Goal: Obtain resource: Obtain resource

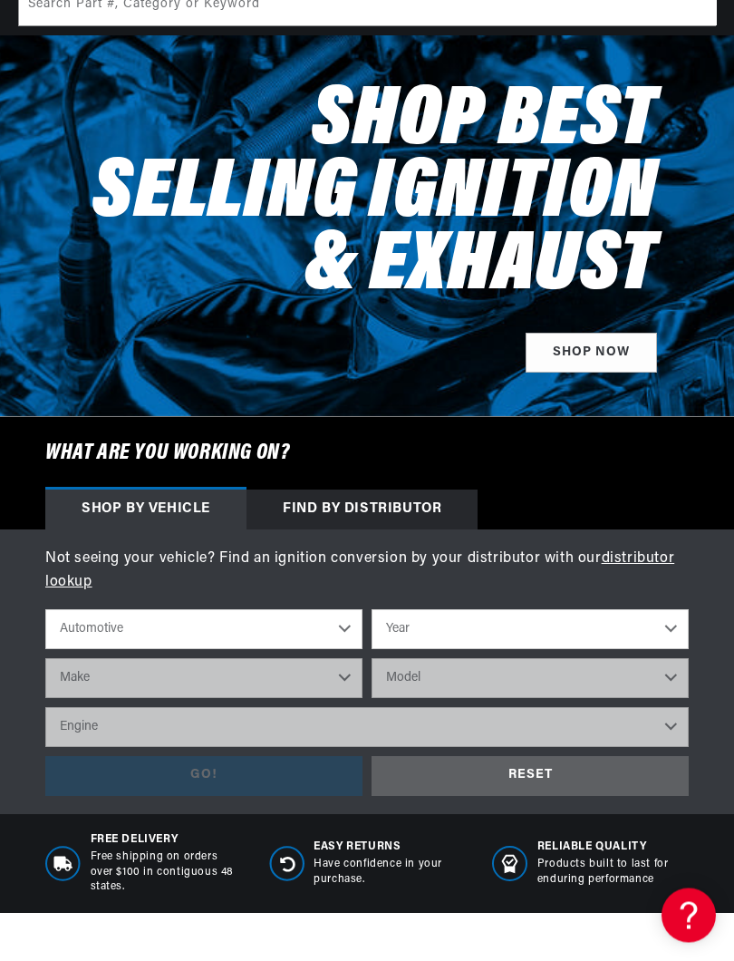
scroll to position [139, 0]
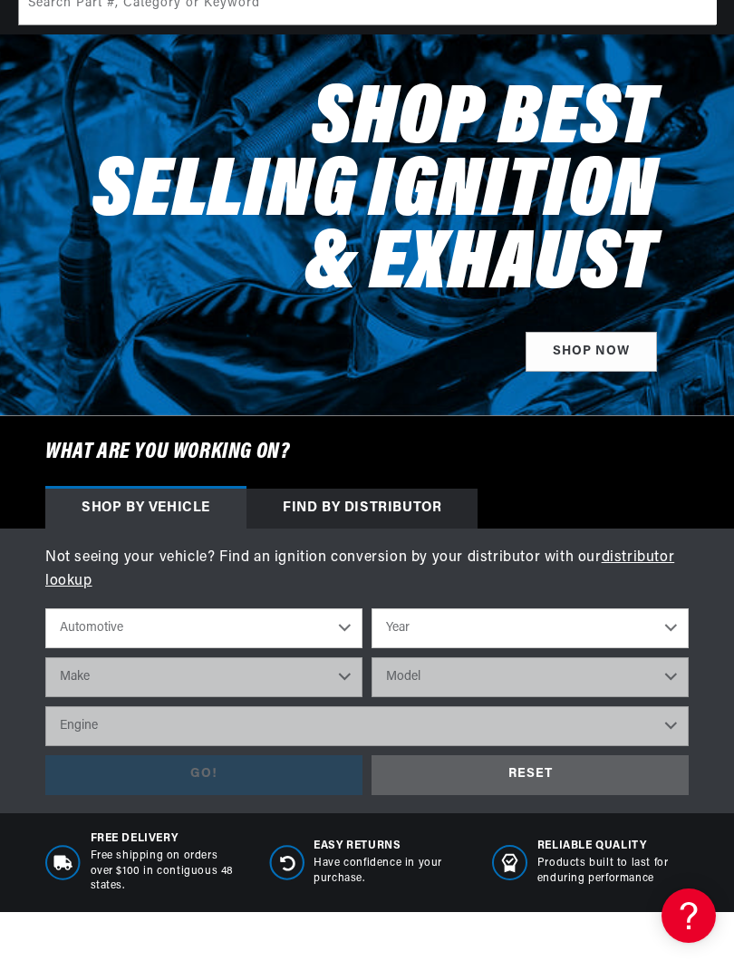
click at [133, 627] on select "Automotive Agricultural Industrial Marine Motorcycle" at bounding box center [203, 628] width 317 height 40
click at [561, 633] on select "Year 2026 2025 2024 2023 2022 2021 2020 2019 2018 2017 2016 2015 2014 2013 2012…" at bounding box center [530, 628] width 317 height 40
select select "1961"
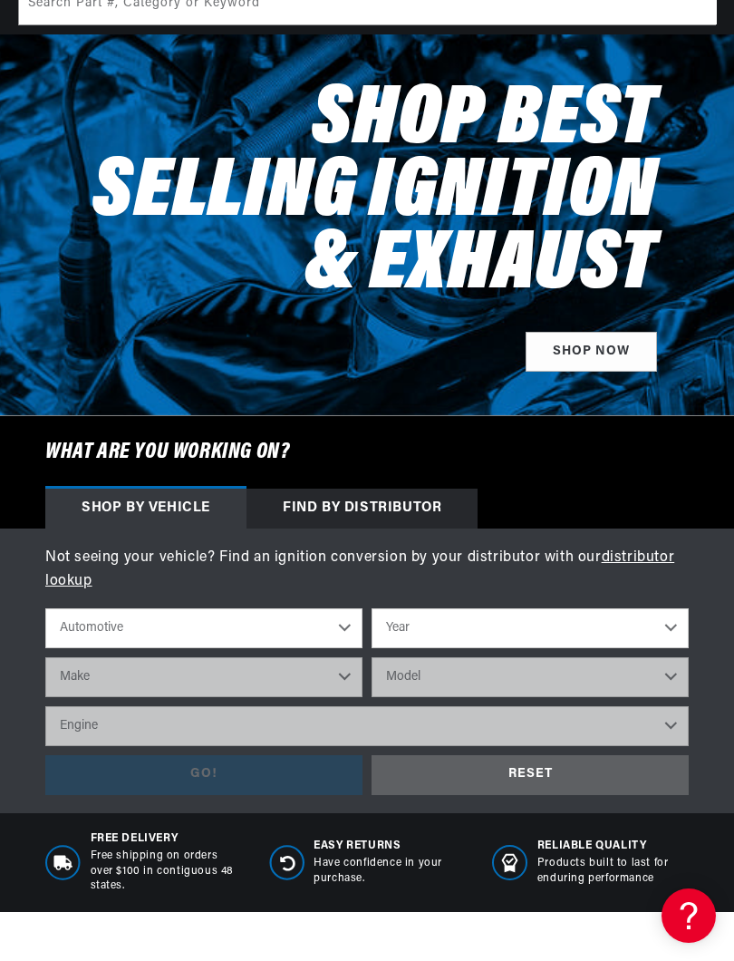
select select "1961"
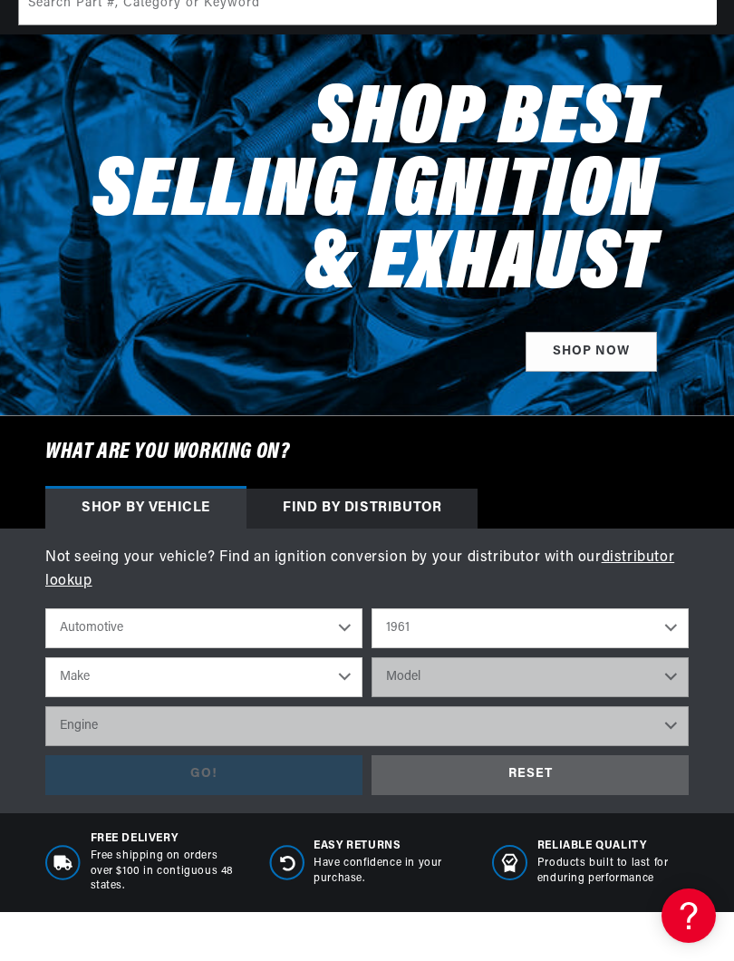
click at [99, 683] on select "Make Alfa Romeo American Motors Aston Martin Austin Austin Healey Buick Cadilla…" at bounding box center [203, 677] width 317 height 40
select select "Chevrolet"
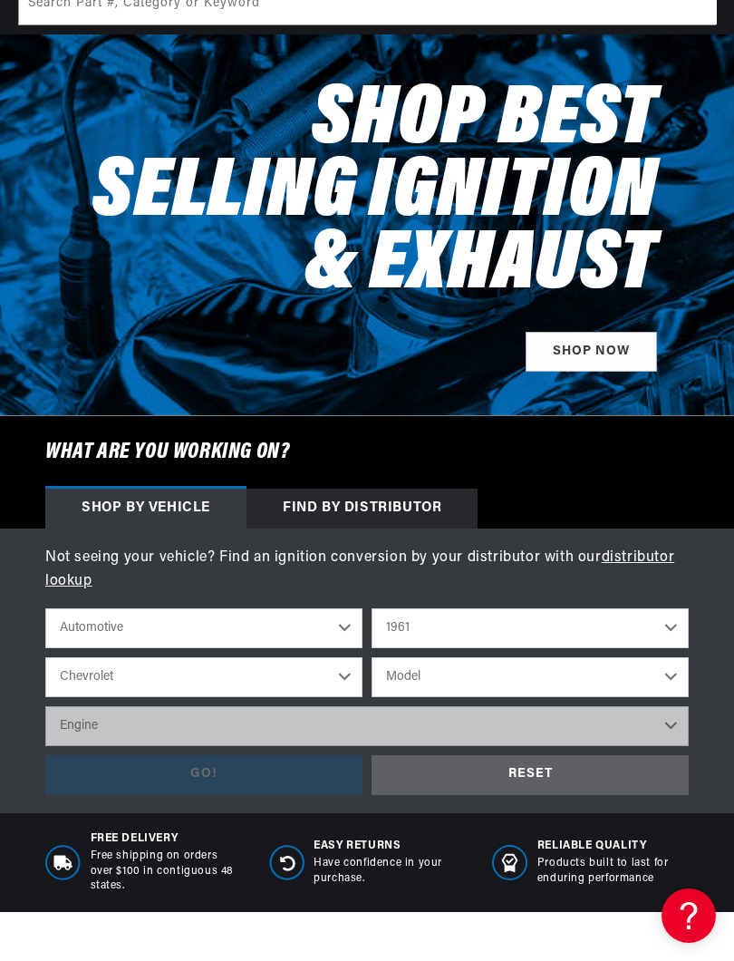
click at [391, 672] on select "Model Bel Air Biscayne Brookwood C10 Pickup C20 Pickup C30 Pickup C40 Corvair C…" at bounding box center [530, 677] width 317 height 40
select select "Corvette"
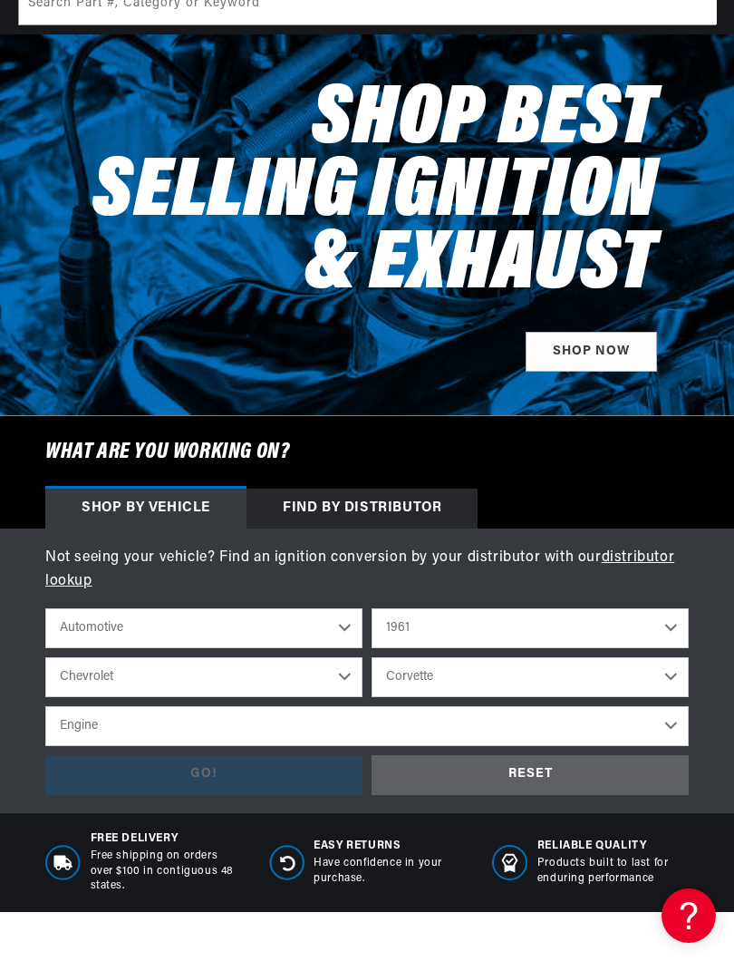
click at [97, 724] on select "Engine 5.3L 5.4L 6.5L 7.0L 7.4L 283cid / 4.6L 348cid / 5.7L" at bounding box center [367, 726] width 644 height 40
select select "283cid-4.6L"
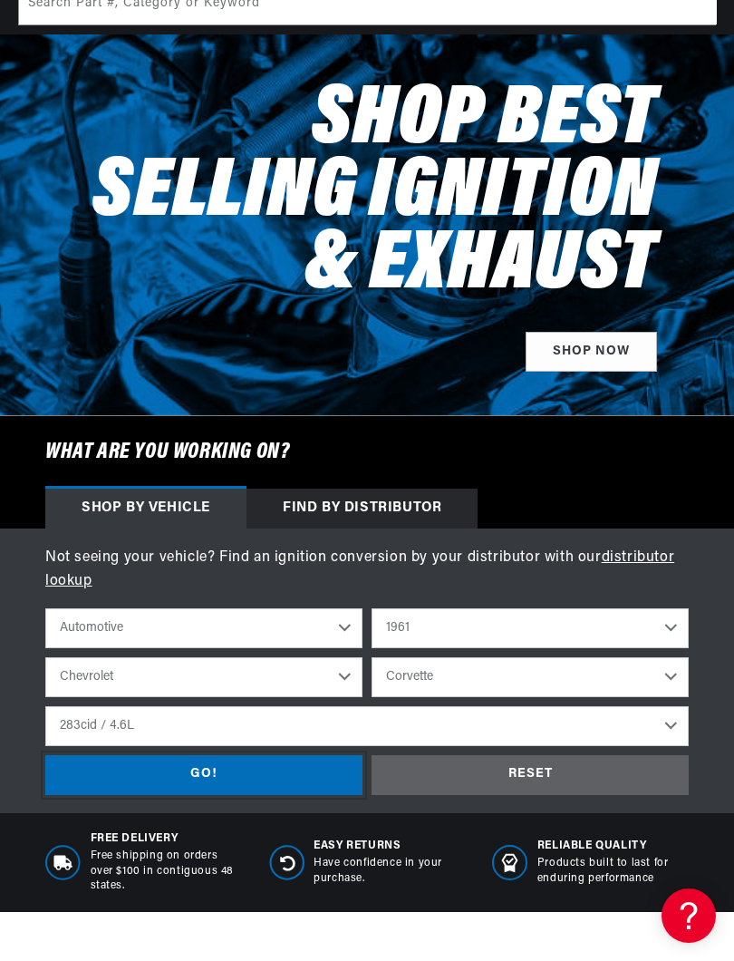
click at [131, 791] on div "GO!" at bounding box center [203, 775] width 317 height 41
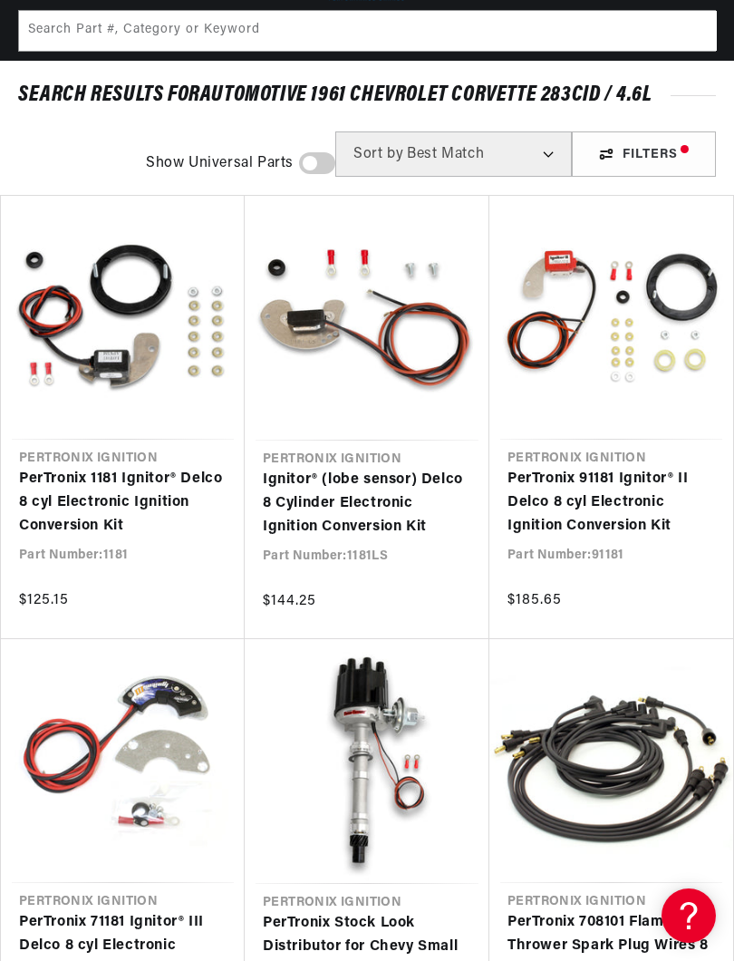
click at [78, 492] on link "PerTronix 1181 Ignitor® Delco 8 cyl Electronic Ignition Conversion Kit" at bounding box center [123, 503] width 208 height 70
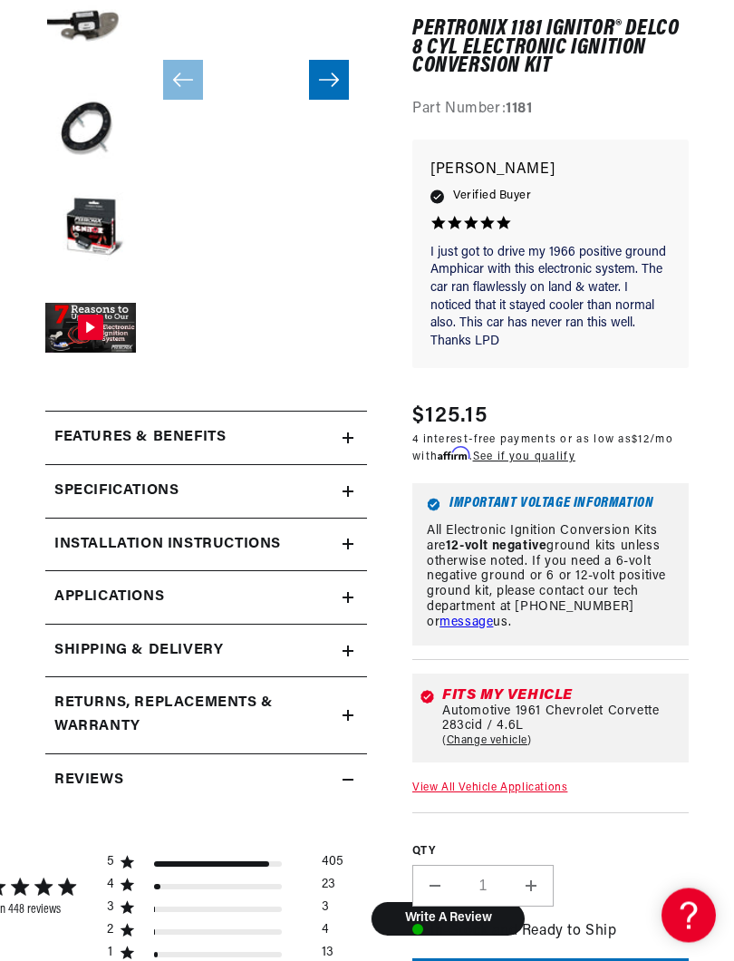
scroll to position [453, 0]
click at [98, 535] on h2 "Installation instructions" at bounding box center [167, 545] width 227 height 24
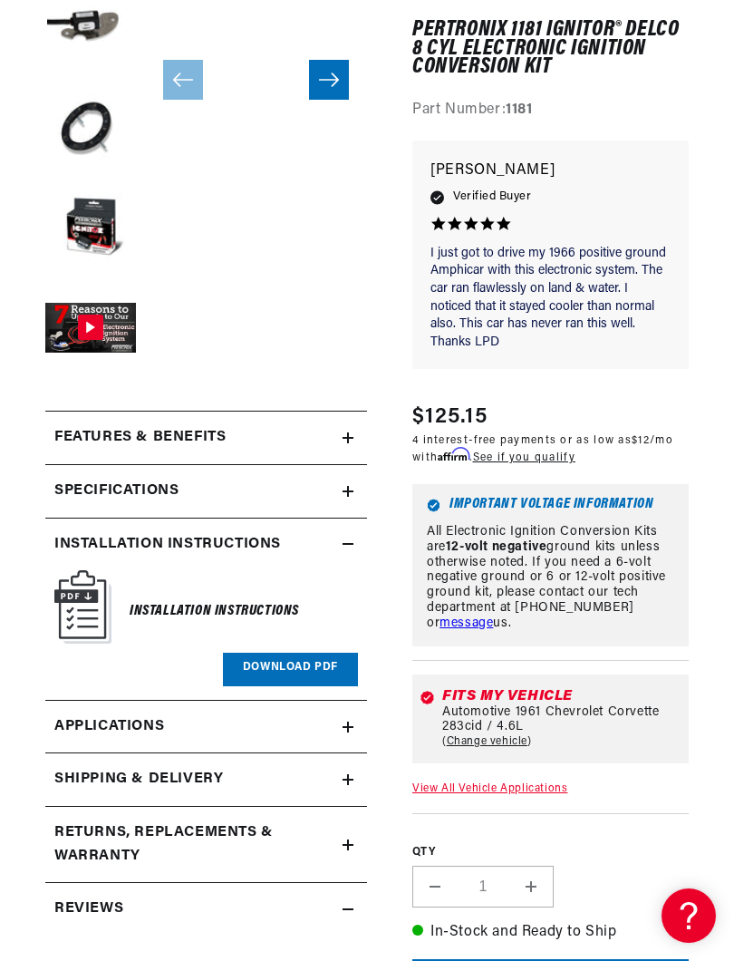
scroll to position [0, 549]
click at [72, 590] on img at bounding box center [82, 606] width 57 height 73
click at [238, 653] on link "Download PDF" at bounding box center [290, 670] width 135 height 34
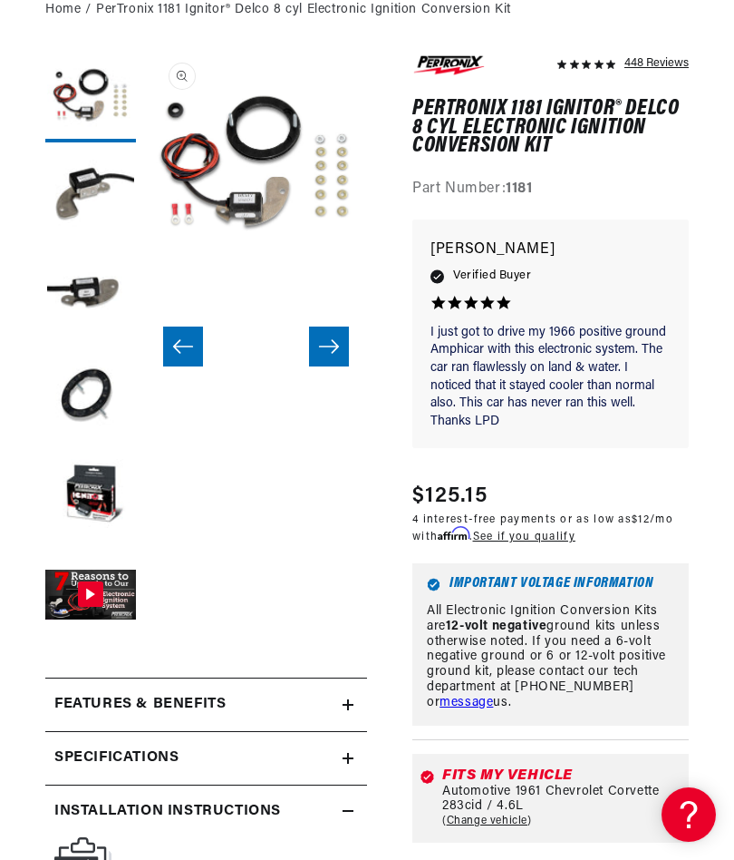
scroll to position [0, 0]
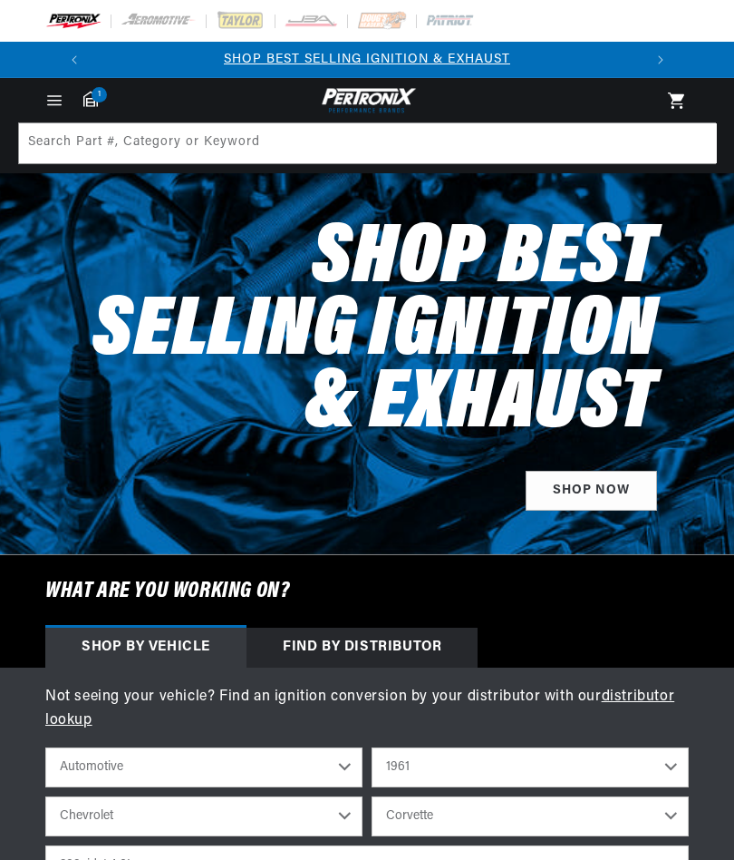
select select "1961"
select select "Chevrolet"
select select "Corvette"
select select "283cid-4.6L"
